Goal: Task Accomplishment & Management: Complete application form

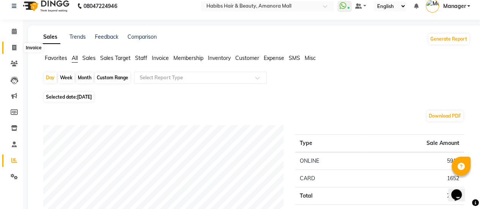
click at [14, 48] on icon at bounding box center [14, 48] width 4 height 6
select select "service"
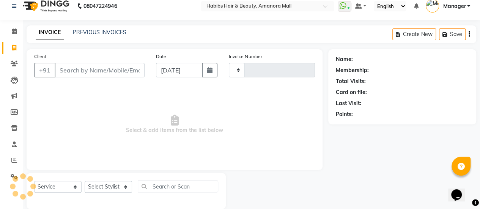
scroll to position [19, 0]
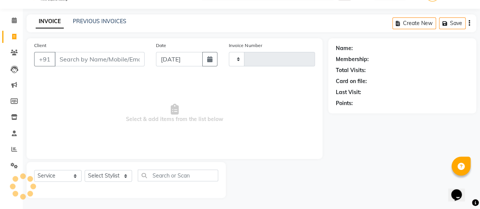
type input "2207"
select select "5399"
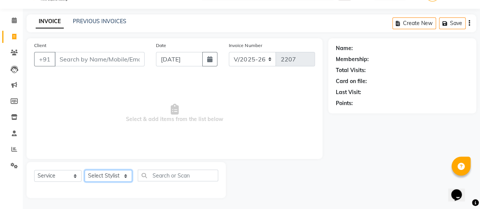
click at [124, 176] on select "Select Stylist [PERSON_NAME] Bhagavantu Kalyani [PERSON_NAME] Manager [PERSON_N…" at bounding box center [108, 176] width 47 height 12
select select "69806"
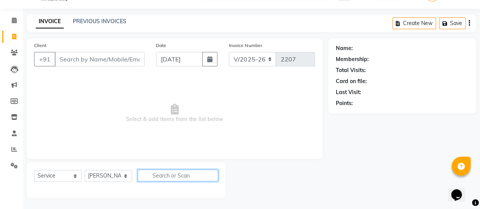
click at [172, 170] on input "text" at bounding box center [178, 176] width 81 height 12
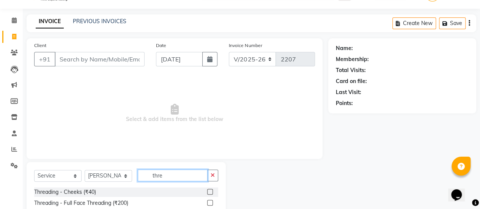
scroll to position [95, 0]
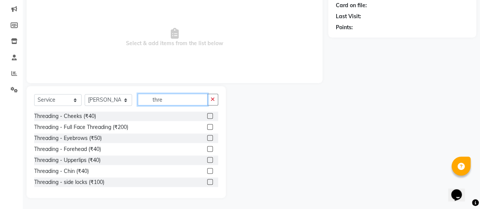
type input "thre"
click at [207, 138] on label at bounding box center [210, 138] width 6 height 6
click at [207, 138] on input "checkbox" at bounding box center [209, 138] width 5 height 5
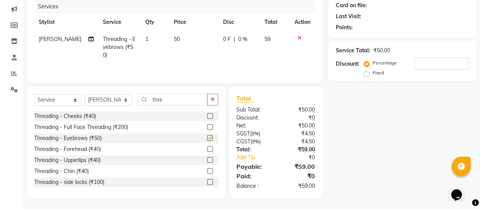
checkbox input "false"
click at [174, 38] on span "50" at bounding box center [177, 39] width 6 height 7
select select "69806"
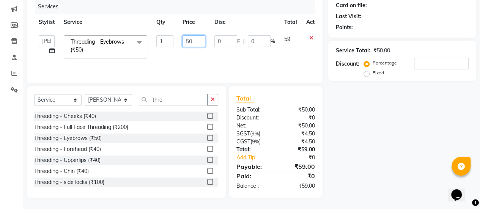
click at [190, 41] on input "50" at bounding box center [194, 41] width 23 height 12
type input "80"
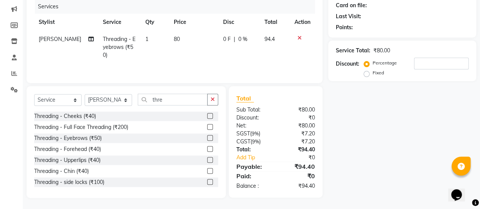
click at [207, 55] on td "80" at bounding box center [193, 47] width 49 height 33
select select "69806"
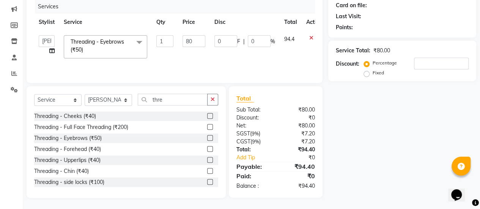
scroll to position [0, 0]
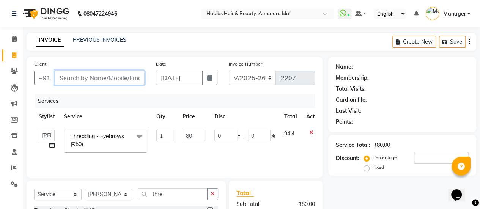
click at [109, 73] on input "Client" at bounding box center [100, 78] width 90 height 14
type input "9"
type input "0"
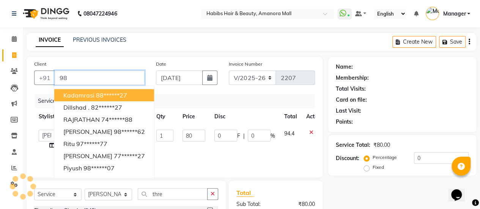
type input "9"
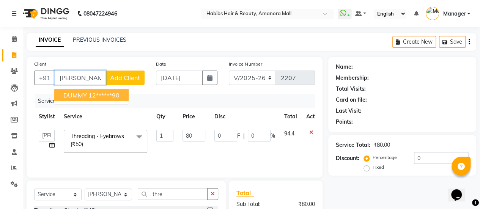
click at [83, 94] on span "DUMMY" at bounding box center [75, 96] width 24 height 8
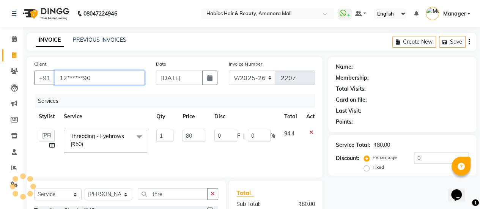
type input "12******90"
select select "1: Object"
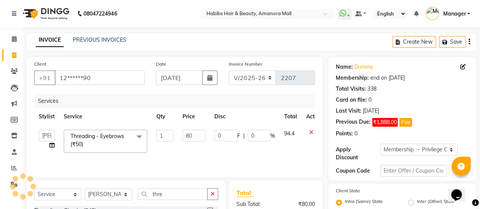
type input "20"
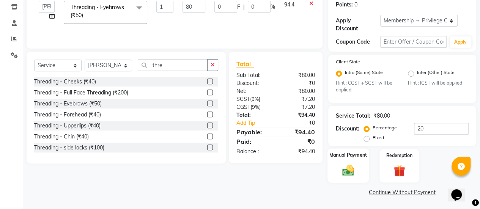
click at [345, 165] on img at bounding box center [348, 171] width 19 height 14
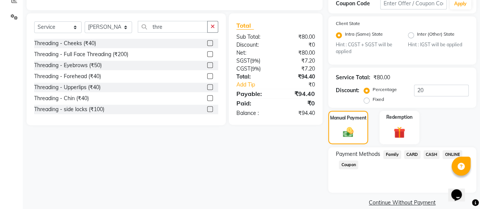
scroll to position [168, 0]
click at [447, 152] on span "ONLINE" at bounding box center [453, 154] width 20 height 9
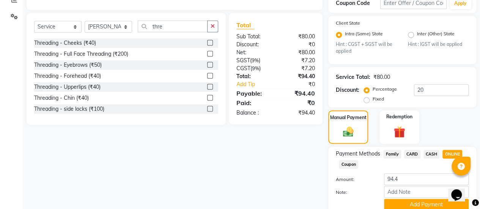
scroll to position [199, 0]
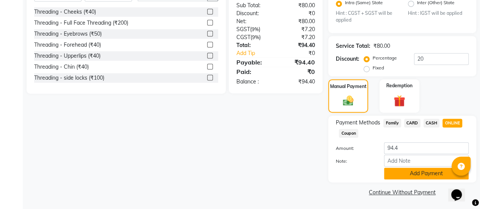
click at [422, 177] on button "Add Payment" at bounding box center [426, 174] width 85 height 12
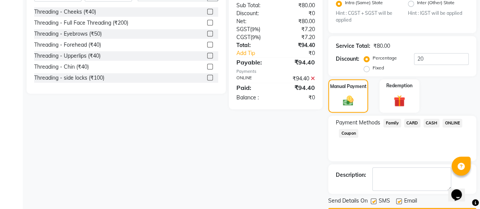
scroll to position [220, 0]
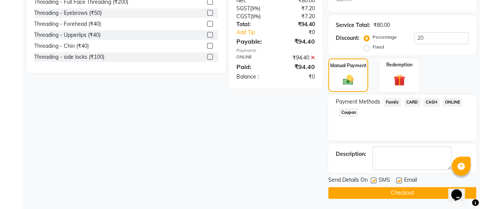
click at [400, 180] on label at bounding box center [400, 181] width 6 height 6
click at [400, 180] on input "checkbox" at bounding box center [399, 181] width 5 height 5
checkbox input "false"
click at [371, 191] on button "Checkout" at bounding box center [403, 193] width 148 height 12
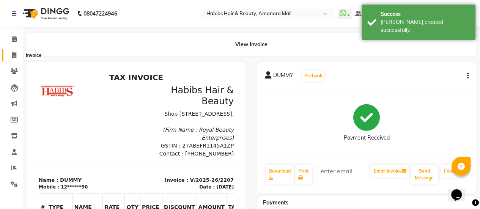
click at [14, 54] on icon at bounding box center [14, 55] width 4 height 6
select select "5399"
select select "service"
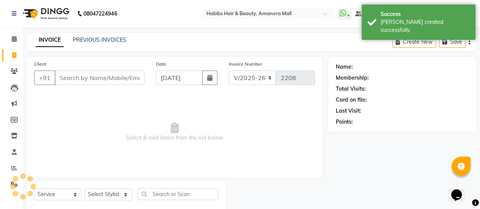
scroll to position [19, 0]
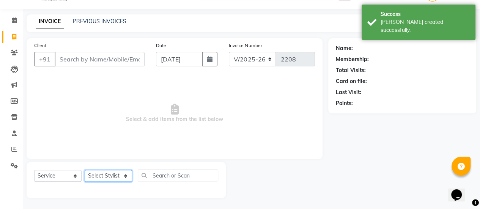
click at [116, 177] on select "Select Stylist [PERSON_NAME] Bhagavantu Kalyani [PERSON_NAME] Manager [PERSON_N…" at bounding box center [108, 176] width 47 height 12
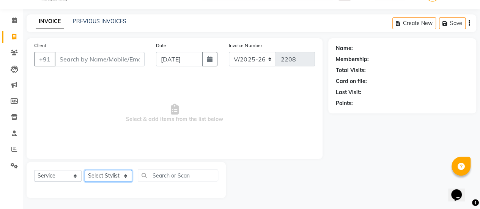
select select "37551"
click at [85, 170] on select "Select Stylist [PERSON_NAME] Bhagavantu Kalyani [PERSON_NAME] Manager [PERSON_N…" at bounding box center [108, 176] width 47 height 12
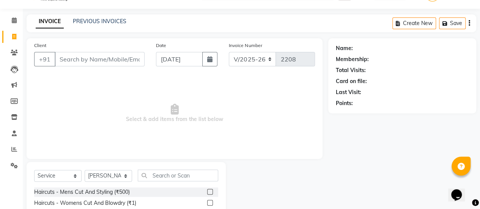
click at [207, 190] on label at bounding box center [210, 192] width 6 height 6
click at [207, 190] on input "checkbox" at bounding box center [209, 192] width 5 height 5
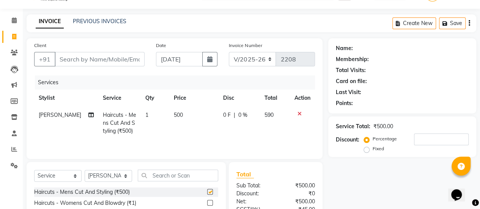
checkbox input "false"
click at [174, 114] on span "500" at bounding box center [178, 115] width 9 height 7
select select "37551"
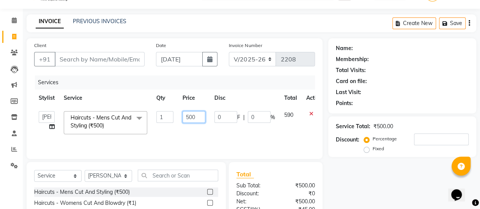
click at [190, 117] on input "500" at bounding box center [194, 117] width 23 height 12
type input "400"
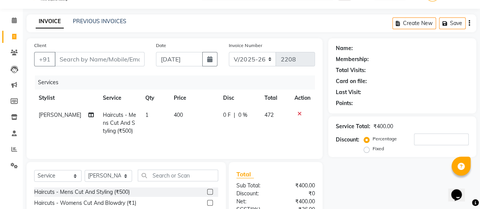
click at [180, 136] on td "400" at bounding box center [193, 123] width 49 height 33
select select "37551"
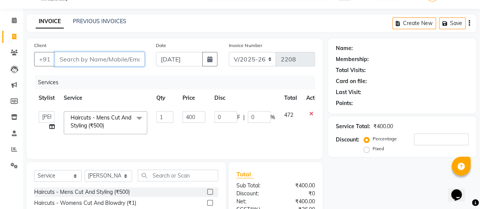
click at [100, 58] on input "Client" at bounding box center [100, 59] width 90 height 14
type input "8"
type input "0"
click at [66, 57] on input "8275584800" at bounding box center [80, 59] width 51 height 14
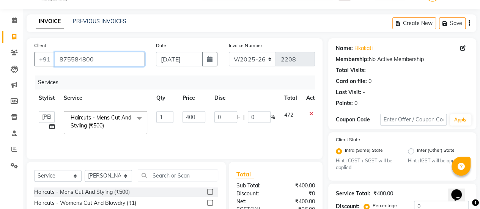
click at [62, 58] on input "875584800" at bounding box center [100, 59] width 90 height 14
type input "8975584800"
click at [111, 56] on input "8975584800" at bounding box center [100, 59] width 90 height 14
click at [112, 52] on input "8975584800" at bounding box center [100, 59] width 90 height 14
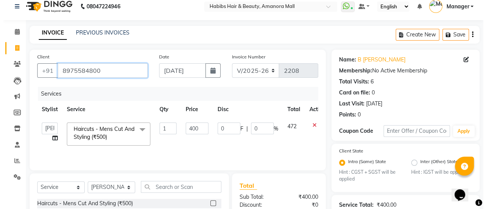
scroll to position [0, 0]
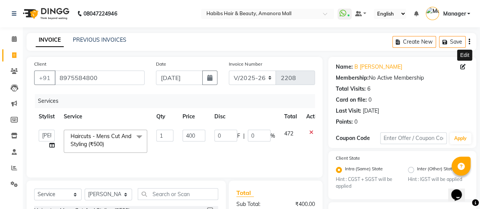
click at [464, 67] on icon at bounding box center [463, 66] width 5 height 5
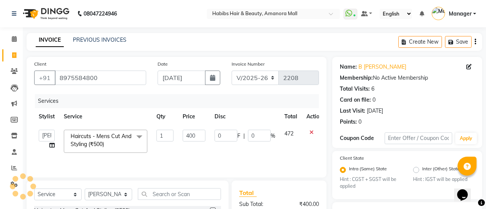
select select "22"
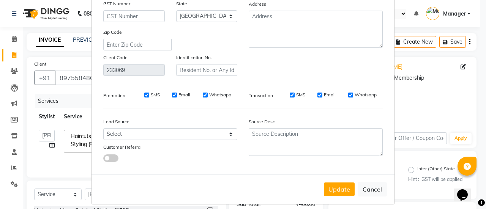
scroll to position [126, 0]
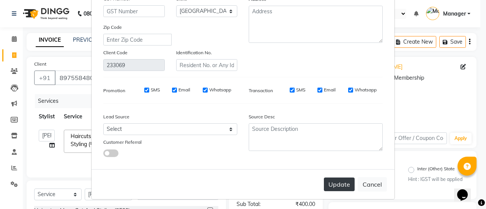
type input "[PERSON_NAME]"
click at [342, 183] on button "Update" at bounding box center [339, 185] width 31 height 14
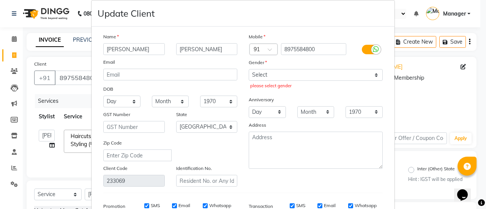
scroll to position [11, 0]
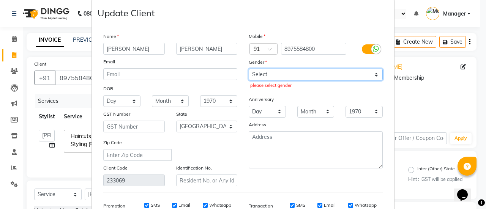
click at [317, 76] on select "Select [DEMOGRAPHIC_DATA] [DEMOGRAPHIC_DATA] Other Prefer Not To Say" at bounding box center [316, 75] width 134 height 12
select select "[DEMOGRAPHIC_DATA]"
click at [249, 69] on select "Select [DEMOGRAPHIC_DATA] [DEMOGRAPHIC_DATA] Other Prefer Not To Say" at bounding box center [316, 75] width 134 height 12
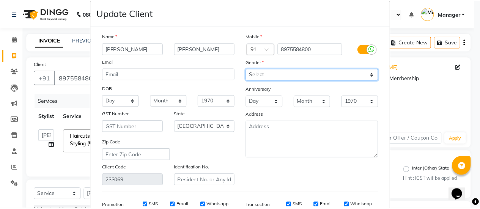
scroll to position [126, 0]
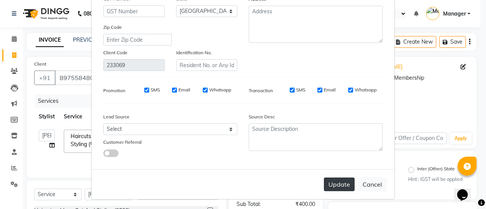
click at [339, 182] on button "Update" at bounding box center [339, 185] width 31 height 14
type input "89******00"
select select
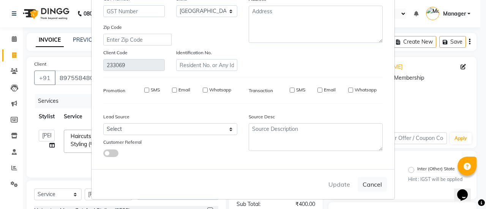
select select "null"
select select
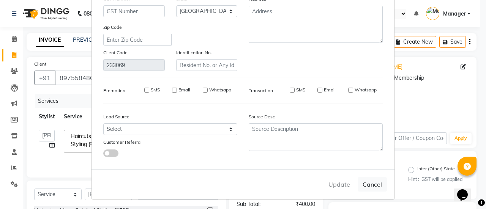
checkbox input "false"
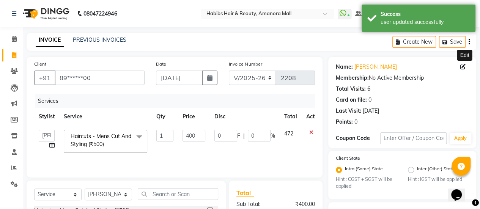
scroll to position [96, 0]
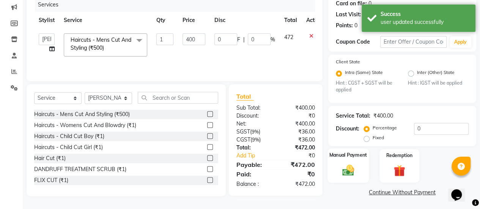
click at [337, 169] on div "Manual Payment" at bounding box center [348, 166] width 41 height 35
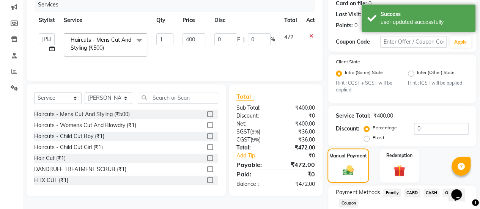
scroll to position [145, 0]
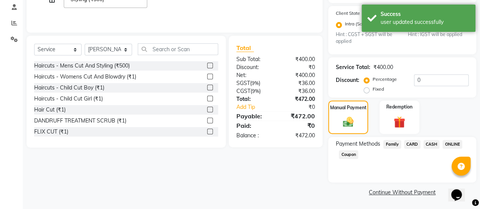
click at [454, 143] on span "ONLINE" at bounding box center [453, 144] width 20 height 9
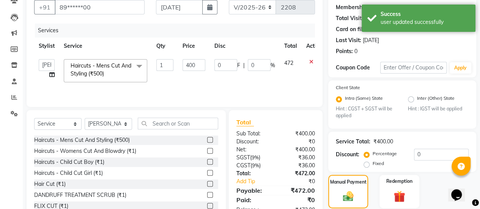
scroll to position [166, 0]
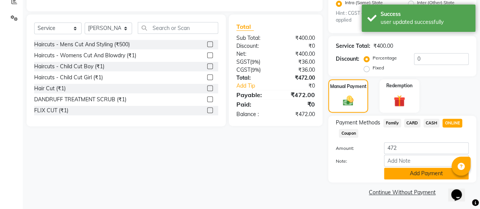
click at [409, 171] on button "Add Payment" at bounding box center [426, 174] width 85 height 12
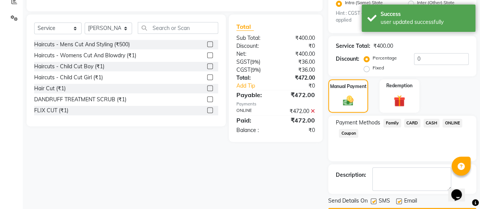
scroll to position [187, 0]
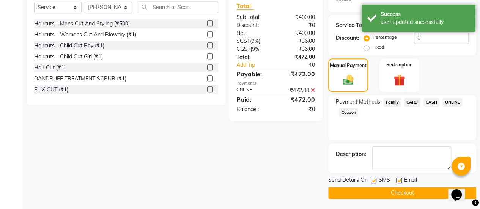
click at [398, 180] on label at bounding box center [400, 181] width 6 height 6
click at [398, 180] on input "checkbox" at bounding box center [399, 181] width 5 height 5
checkbox input "false"
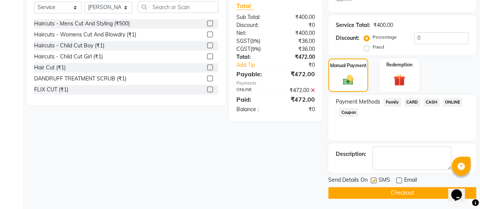
click at [383, 191] on button "Checkout" at bounding box center [403, 193] width 148 height 12
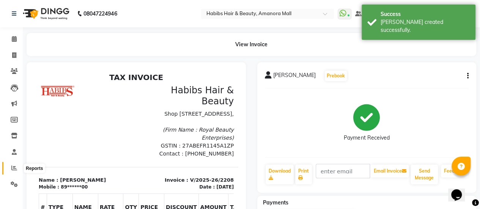
click at [15, 168] on icon at bounding box center [14, 168] width 6 height 6
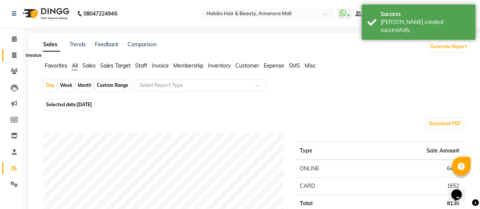
click at [16, 54] on icon at bounding box center [14, 55] width 4 height 6
select select "service"
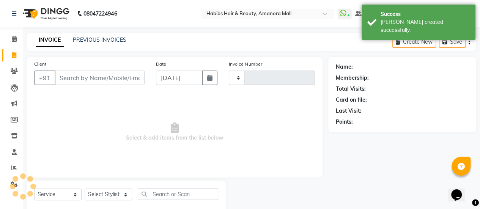
type input "2209"
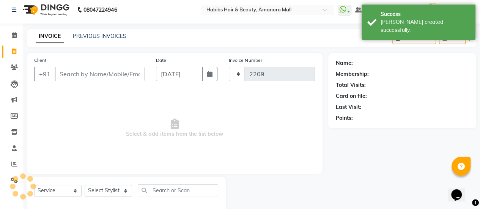
select select "5399"
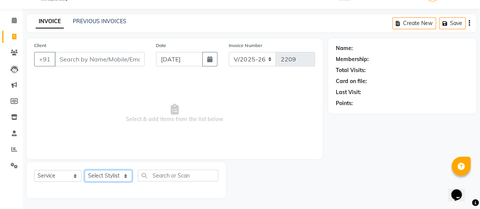
click at [118, 174] on select "Select Stylist [PERSON_NAME] Bhagavantu Kalyani [PERSON_NAME] Manager [PERSON_N…" at bounding box center [108, 176] width 47 height 12
select select "37551"
click at [85, 170] on select "Select Stylist [PERSON_NAME] Bhagavantu Kalyani [PERSON_NAME] Manager [PERSON_N…" at bounding box center [108, 176] width 47 height 12
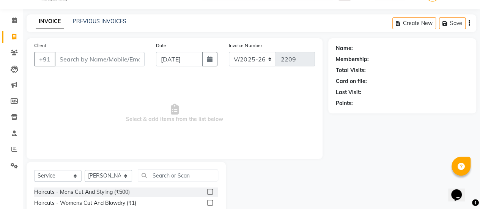
click at [207, 204] on label at bounding box center [210, 203] width 6 height 6
click at [207, 204] on input "checkbox" at bounding box center [209, 203] width 5 height 5
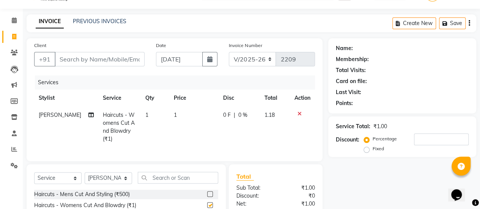
checkbox input "false"
click at [169, 120] on td "1" at bounding box center [193, 127] width 49 height 41
select select "37551"
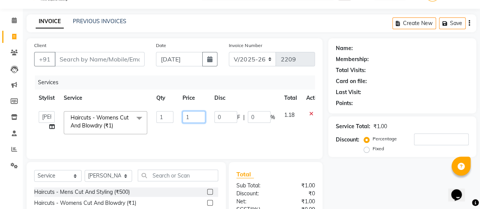
click at [197, 118] on input "1" at bounding box center [194, 117] width 23 height 12
type input "600"
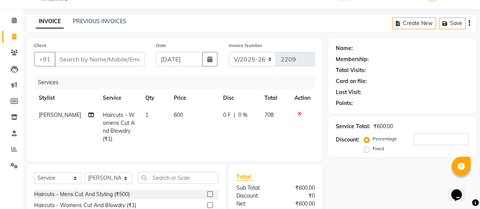
click at [209, 133] on td "600" at bounding box center [193, 127] width 49 height 41
select select "37551"
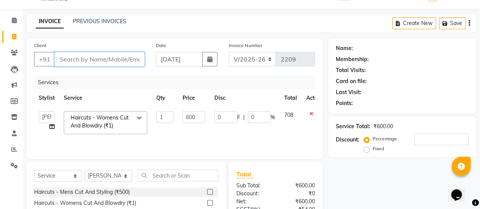
click at [89, 60] on input "Client" at bounding box center [100, 59] width 90 height 14
type input "7"
type input "0"
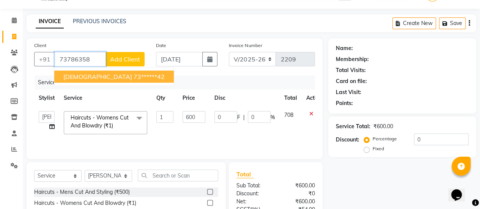
click at [134, 73] on ngb-highlight "73******42" at bounding box center [149, 77] width 31 height 8
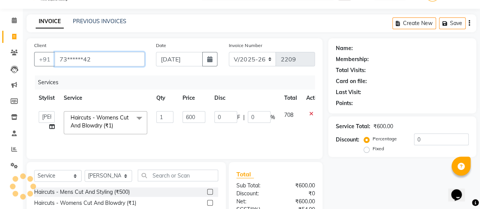
type input "73******42"
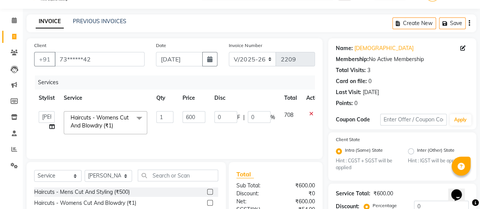
scroll to position [96, 0]
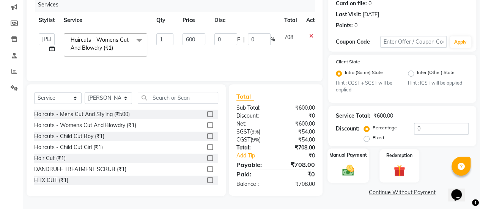
click at [354, 172] on img at bounding box center [348, 171] width 19 height 14
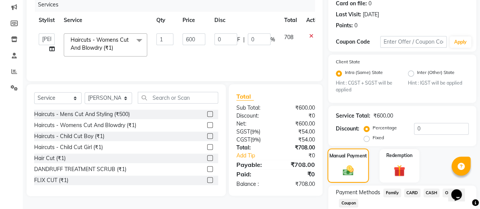
scroll to position [145, 0]
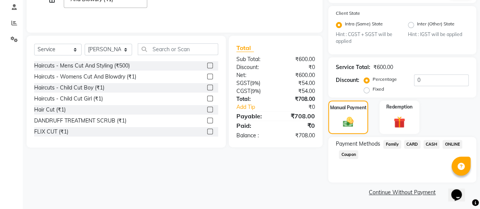
click at [449, 144] on span "ONLINE" at bounding box center [453, 144] width 20 height 9
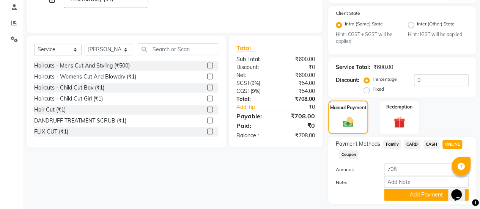
scroll to position [166, 0]
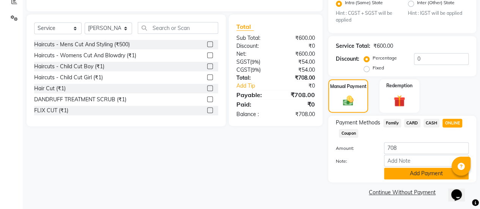
click at [411, 174] on button "Add Payment" at bounding box center [426, 174] width 85 height 12
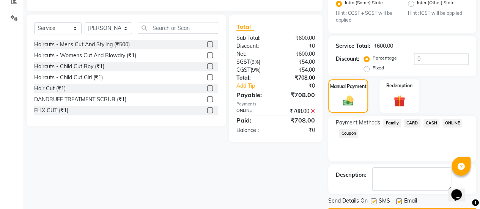
scroll to position [187, 0]
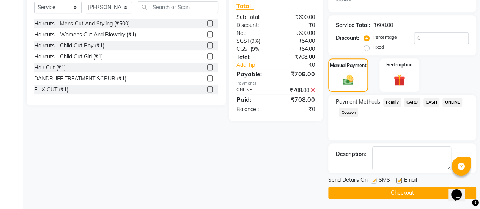
click at [399, 179] on label at bounding box center [400, 181] width 6 height 6
click at [399, 179] on input "checkbox" at bounding box center [399, 181] width 5 height 5
checkbox input "false"
click at [389, 192] on button "Checkout" at bounding box center [403, 193] width 148 height 12
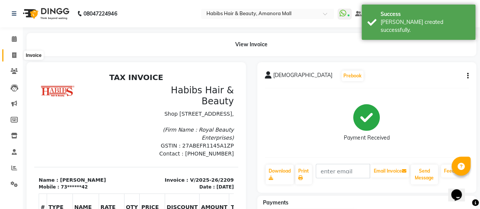
click at [16, 53] on icon at bounding box center [14, 55] width 4 height 6
select select "5399"
select select "service"
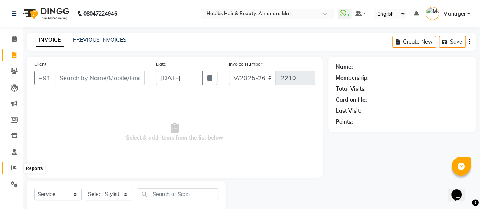
click at [13, 166] on icon at bounding box center [14, 168] width 6 height 6
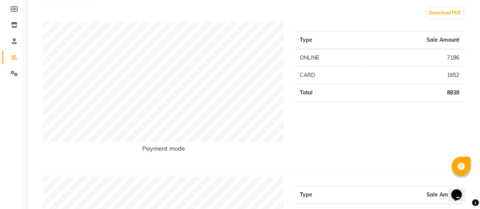
scroll to position [110, 0]
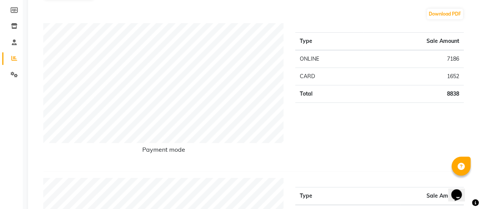
click at [276, 162] on div "Payment mode" at bounding box center [164, 94] width 252 height 142
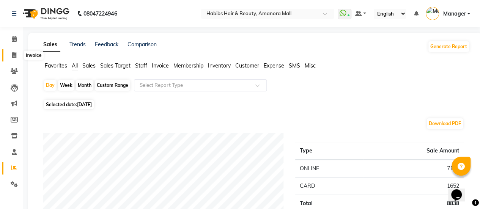
click at [13, 55] on icon at bounding box center [14, 55] width 4 height 6
select select "service"
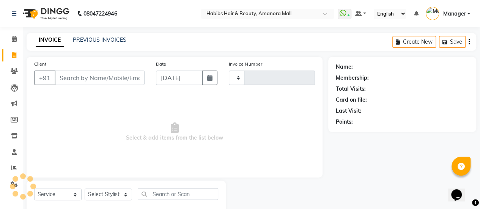
type input "2210"
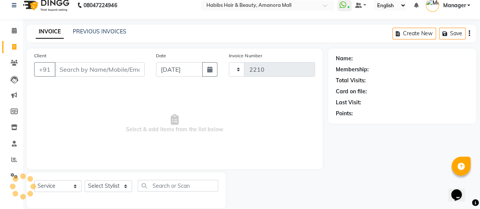
select select "5399"
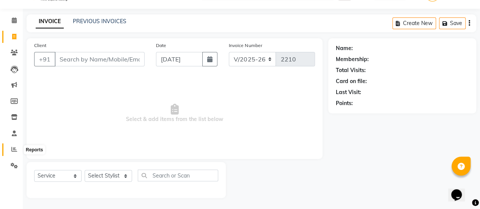
click at [15, 151] on icon at bounding box center [14, 150] width 6 height 6
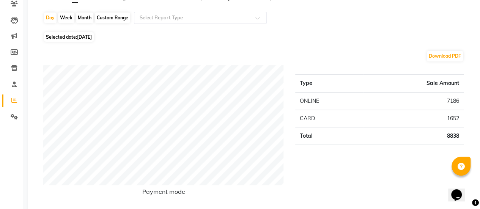
scroll to position [71, 0]
